Goal: Information Seeking & Learning: Check status

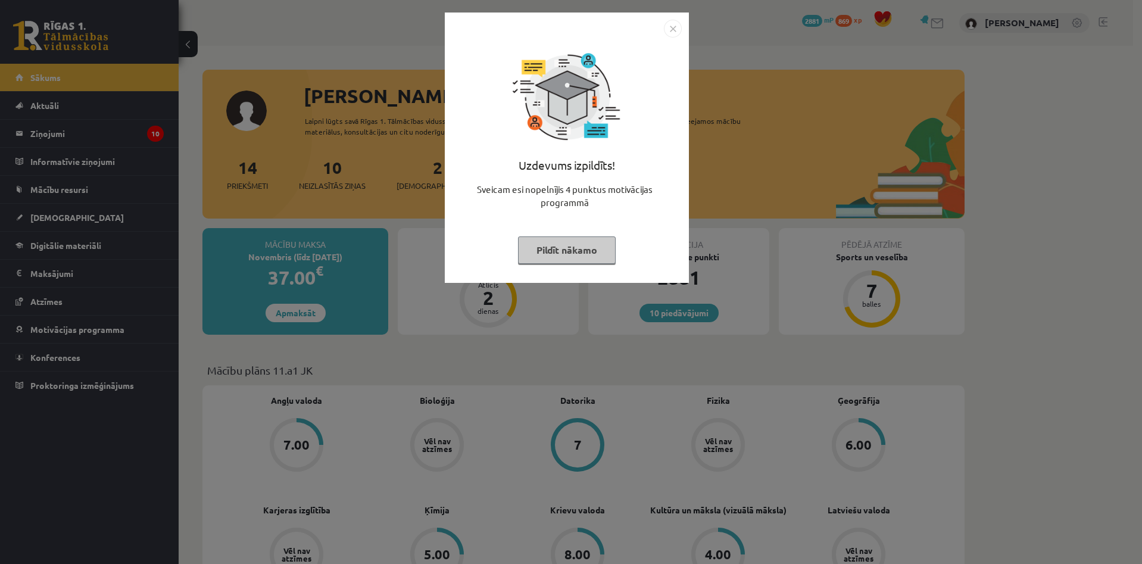
drag, startPoint x: 245, startPoint y: 193, endPoint x: 237, endPoint y: 193, distance: 8.3
click at [244, 193] on div "Uzdevums izpildīts! Sveicam esi nopelnījis 4 punktus motivācijas programmā Pild…" at bounding box center [571, 282] width 1142 height 564
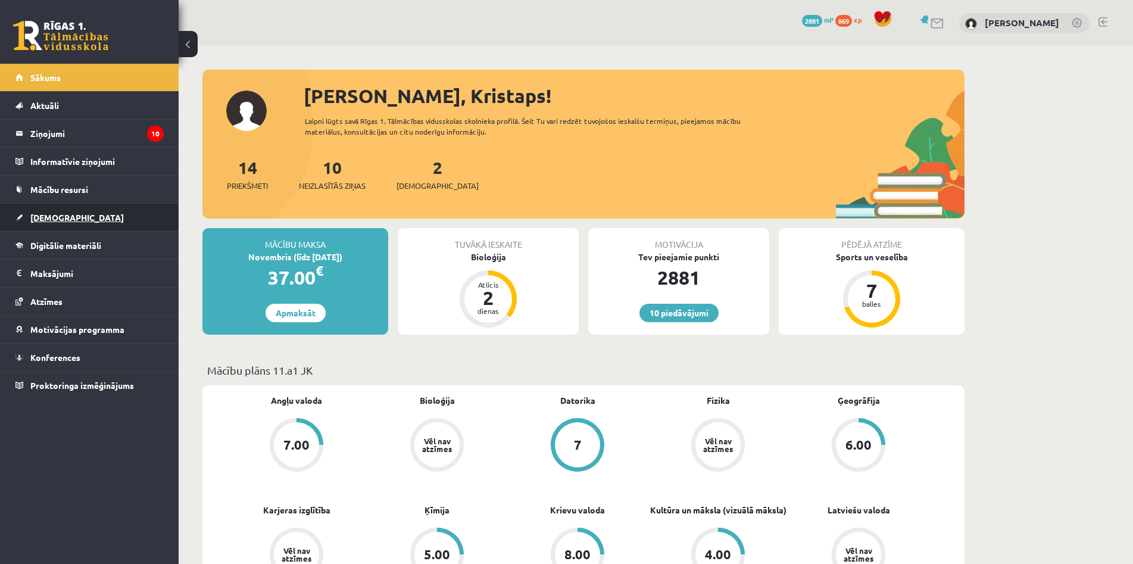
click at [95, 215] on link "[DEMOGRAPHIC_DATA]" at bounding box center [89, 217] width 148 height 27
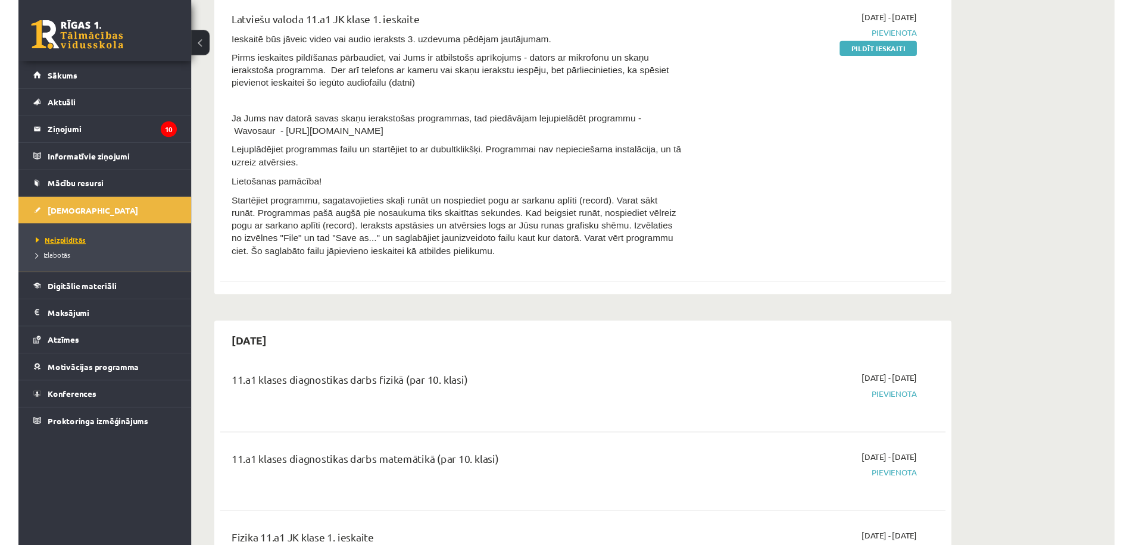
scroll to position [238, 0]
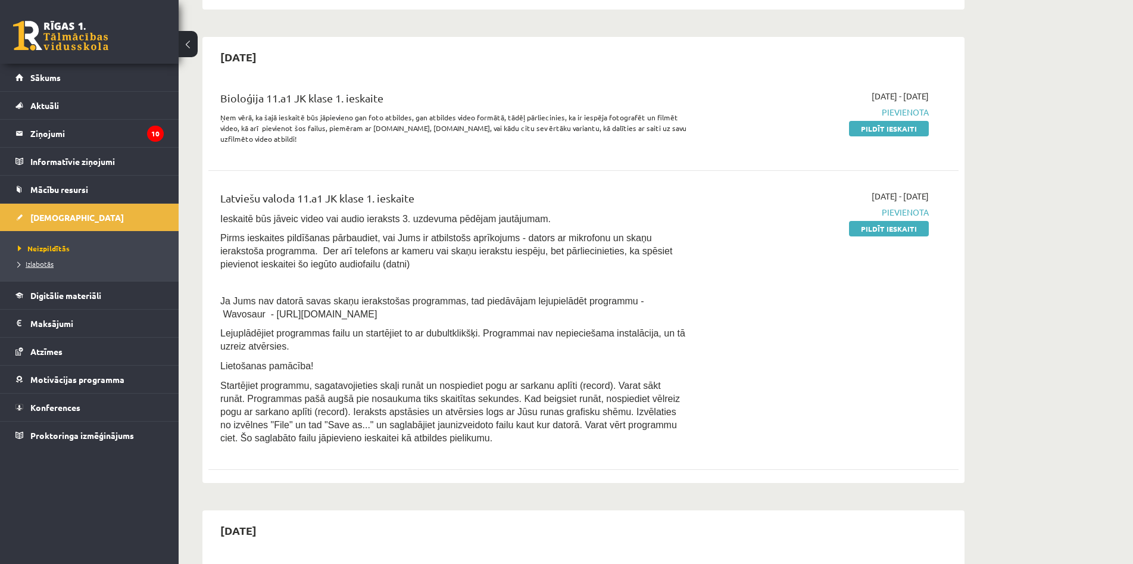
click at [57, 266] on link "Izlabotās" at bounding box center [92, 263] width 149 height 11
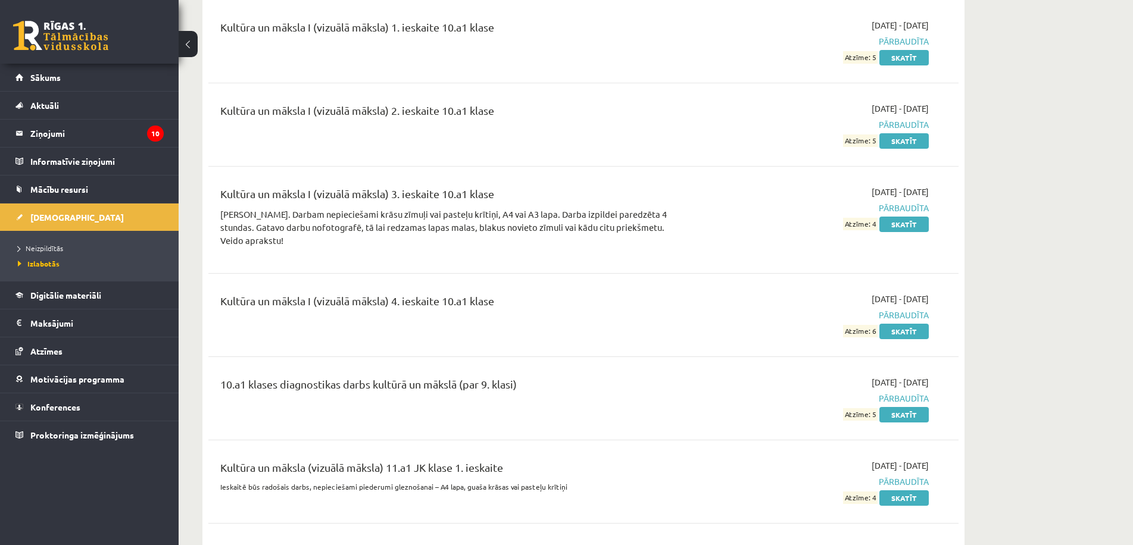
scroll to position [7631, 0]
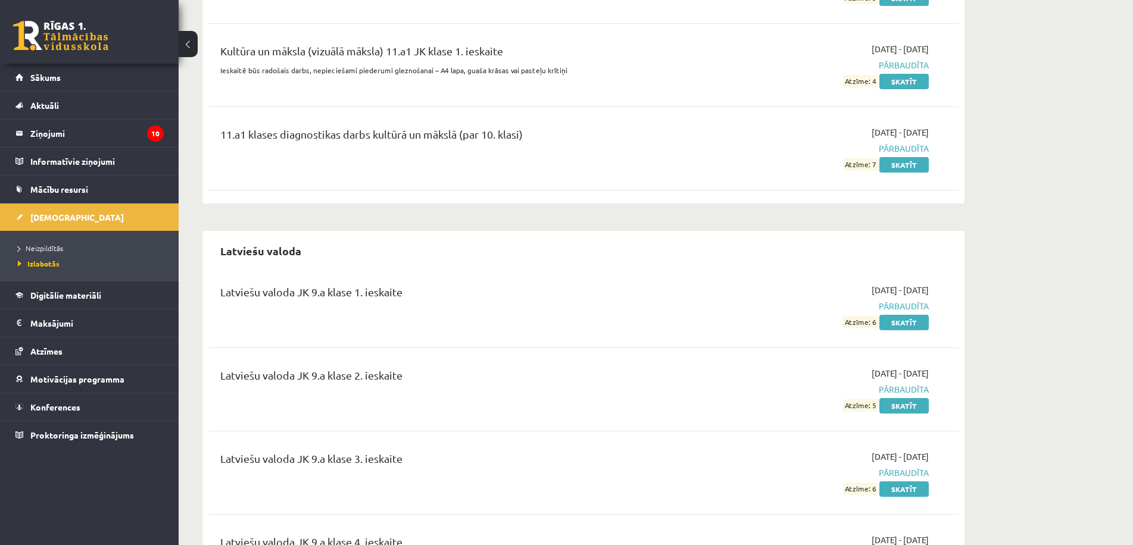
click at [908, 79] on div "Kultūra un māksla (vizuālā māksla) 11.a1 JK klase 1. ieskaite Ieskaitē būs rado…" at bounding box center [583, 65] width 750 height 68
click at [908, 76] on link "Skatīt" at bounding box center [904, 81] width 49 height 15
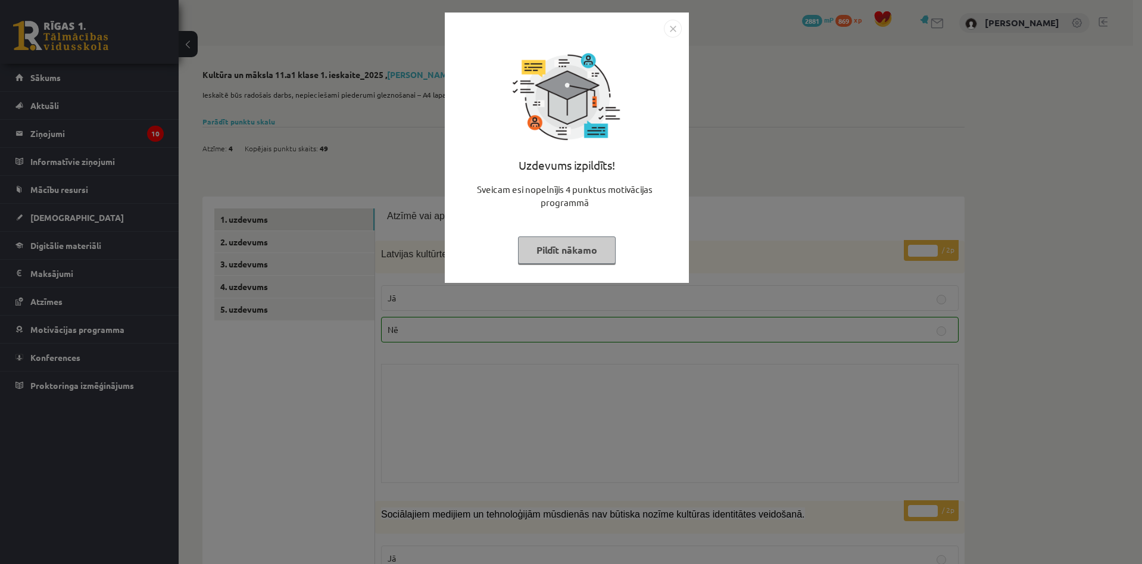
click at [383, 252] on div "Uzdevums izpildīts! Sveicam esi nopelnījis 4 punktus motivācijas programmā Pild…" at bounding box center [571, 282] width 1142 height 564
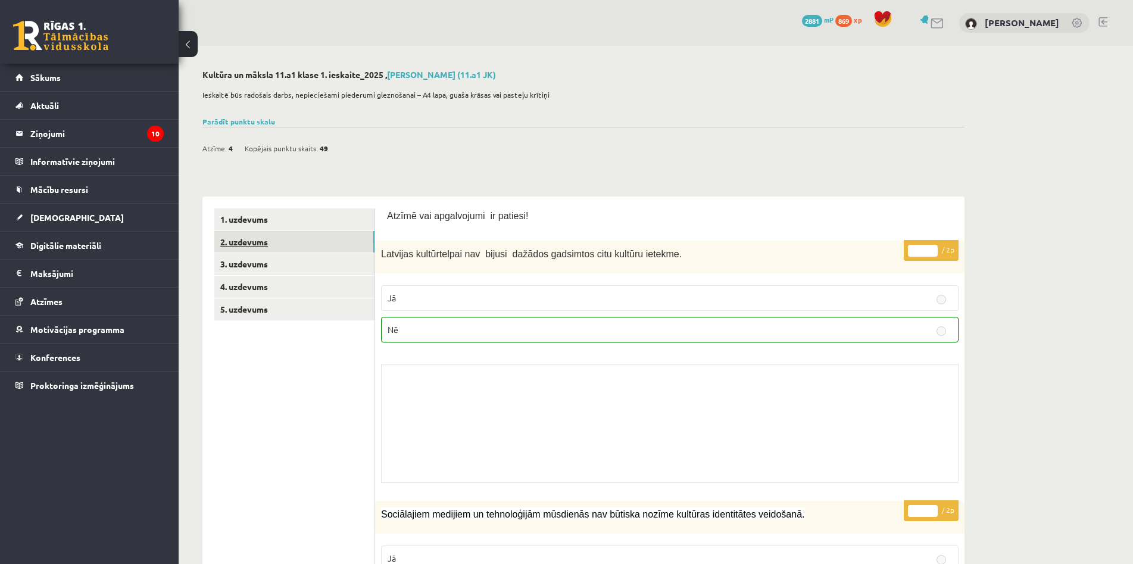
click at [339, 243] on link "2. uzdevums" at bounding box center [294, 242] width 160 height 22
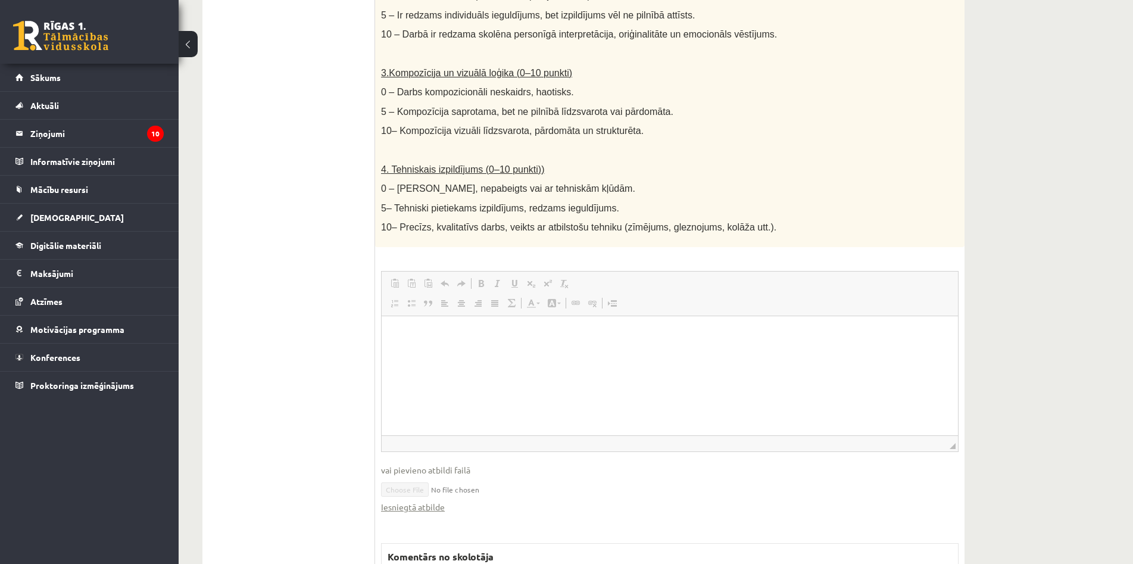
scroll to position [664, 0]
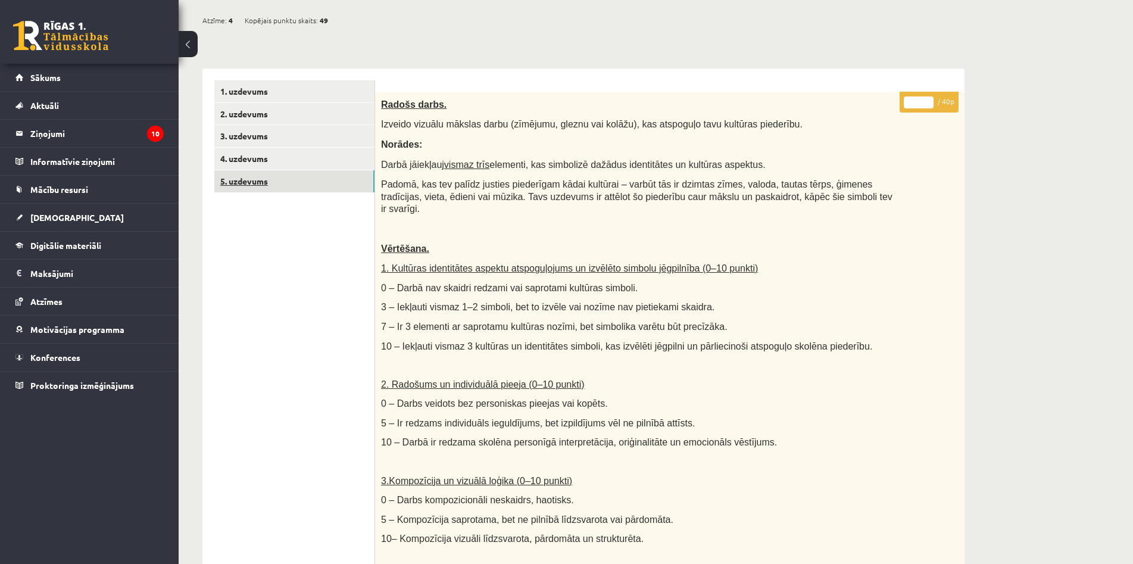
click at [271, 179] on link "5. uzdevums" at bounding box center [294, 181] width 160 height 22
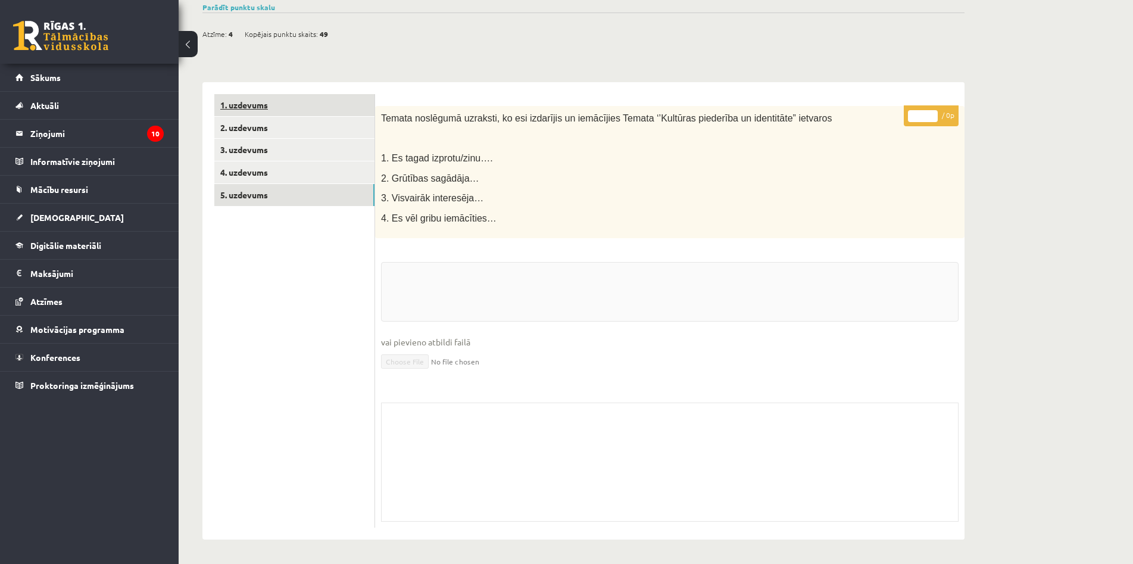
click at [263, 110] on link "1. uzdevums" at bounding box center [294, 105] width 160 height 22
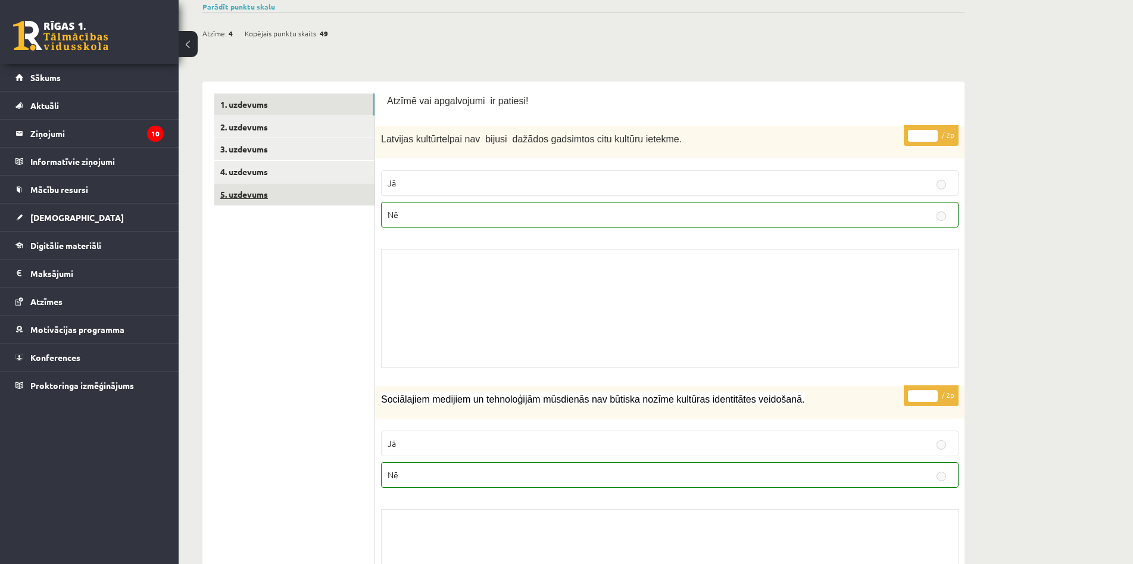
click at [251, 189] on link "5. uzdevums" at bounding box center [294, 194] width 160 height 22
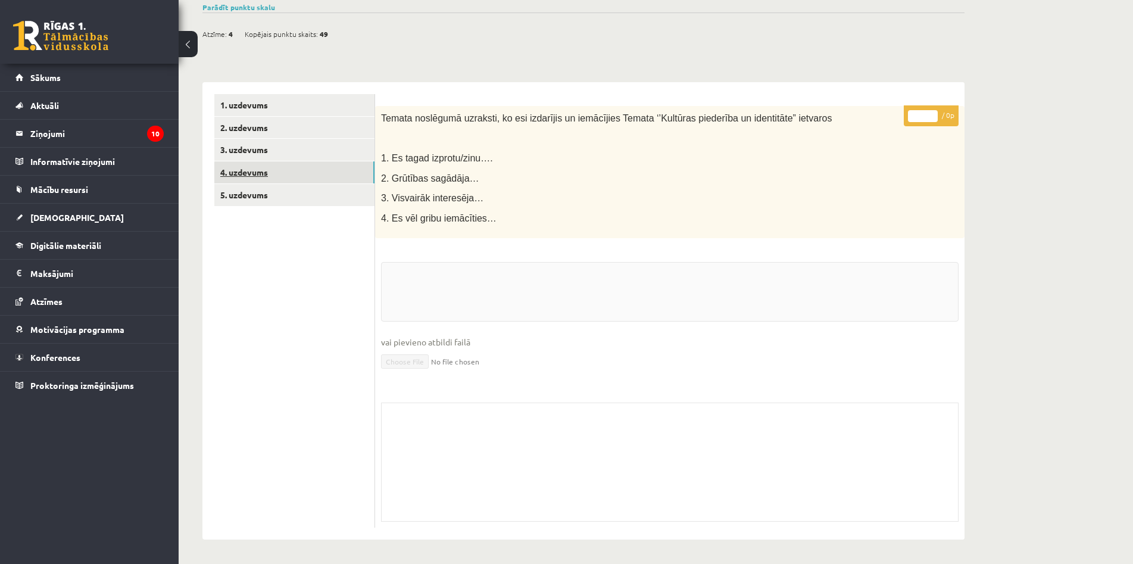
click at [252, 170] on link "4. uzdevums" at bounding box center [294, 172] width 160 height 22
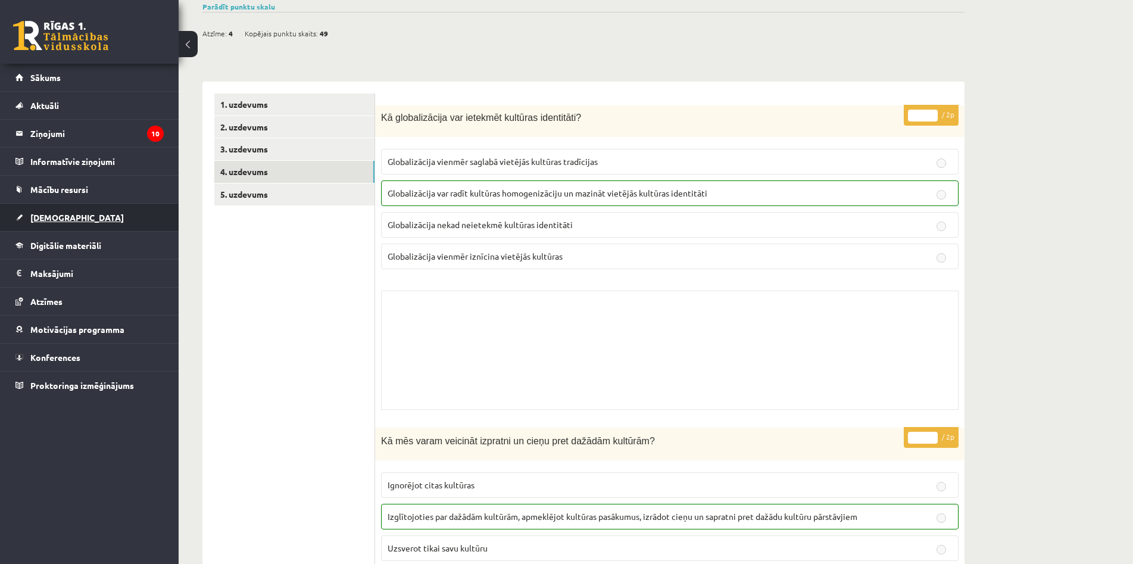
click at [90, 218] on link "[DEMOGRAPHIC_DATA]" at bounding box center [89, 217] width 148 height 27
